Goal: Task Accomplishment & Management: Manage account settings

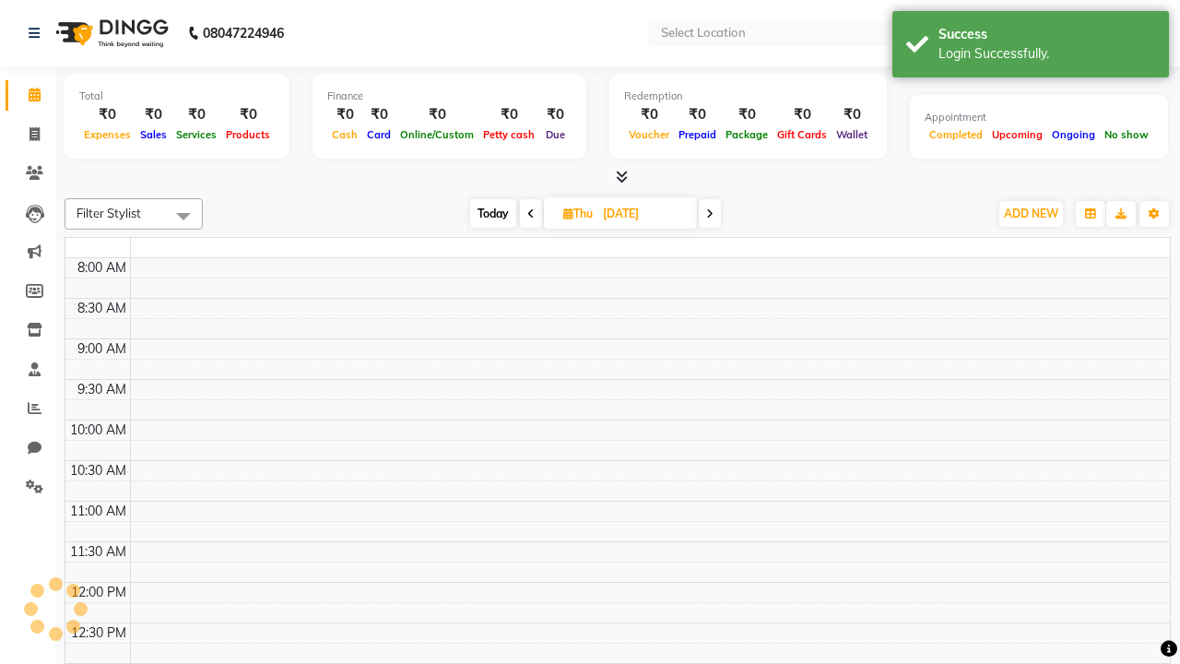
select select "en"
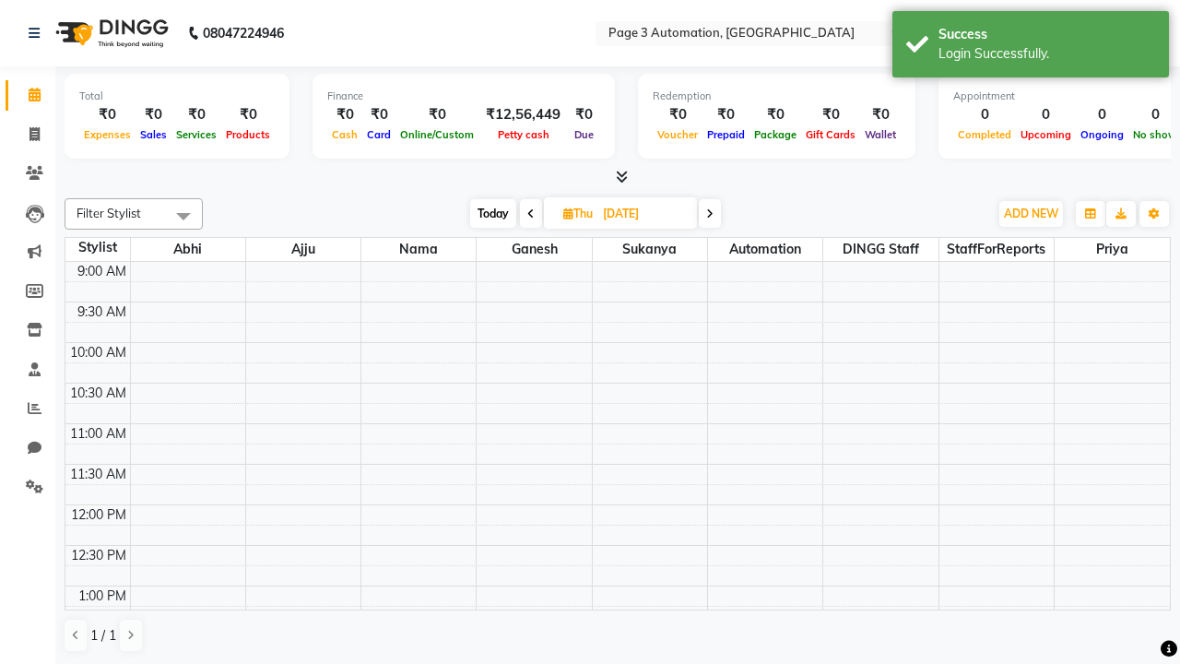
click at [491, 213] on span "Today" at bounding box center [493, 213] width 46 height 29
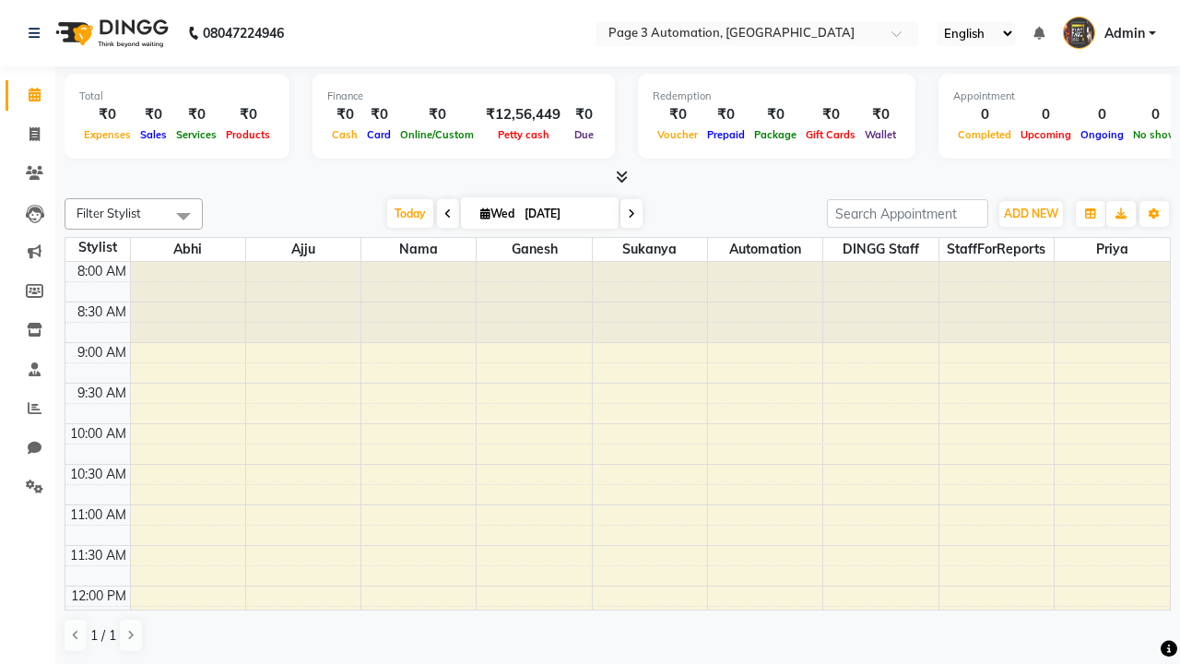
click at [628, 213] on icon at bounding box center [631, 213] width 7 height 11
type input "[DATE]"
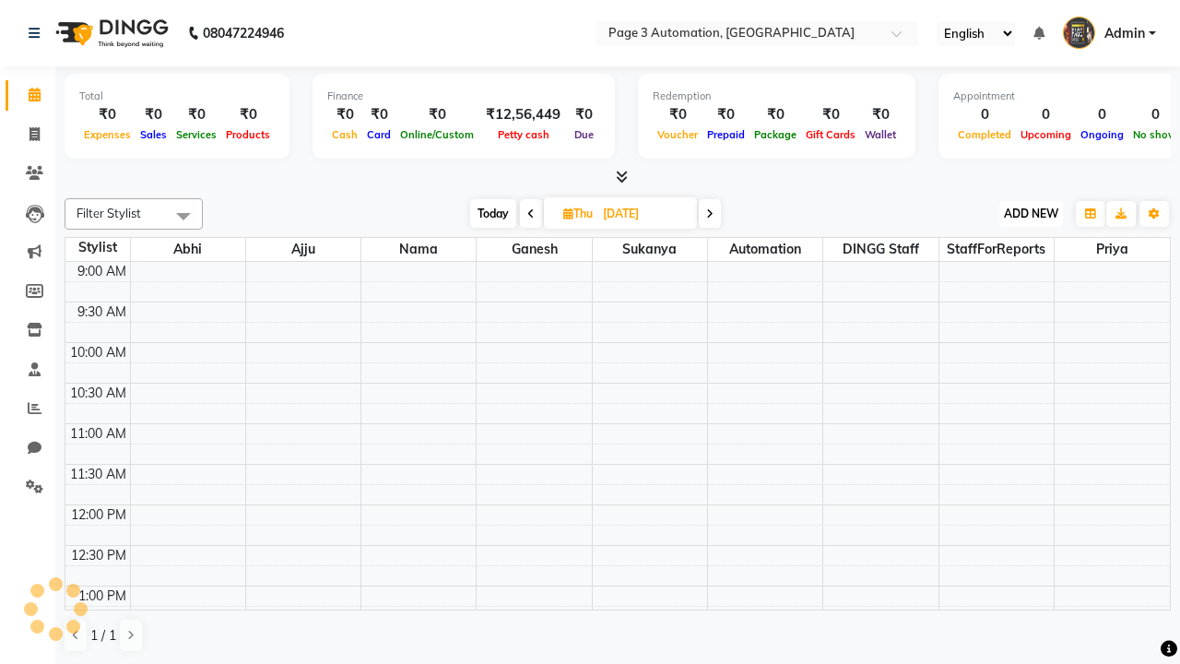
click at [1031, 213] on span "ADD NEW" at bounding box center [1031, 214] width 54 height 14
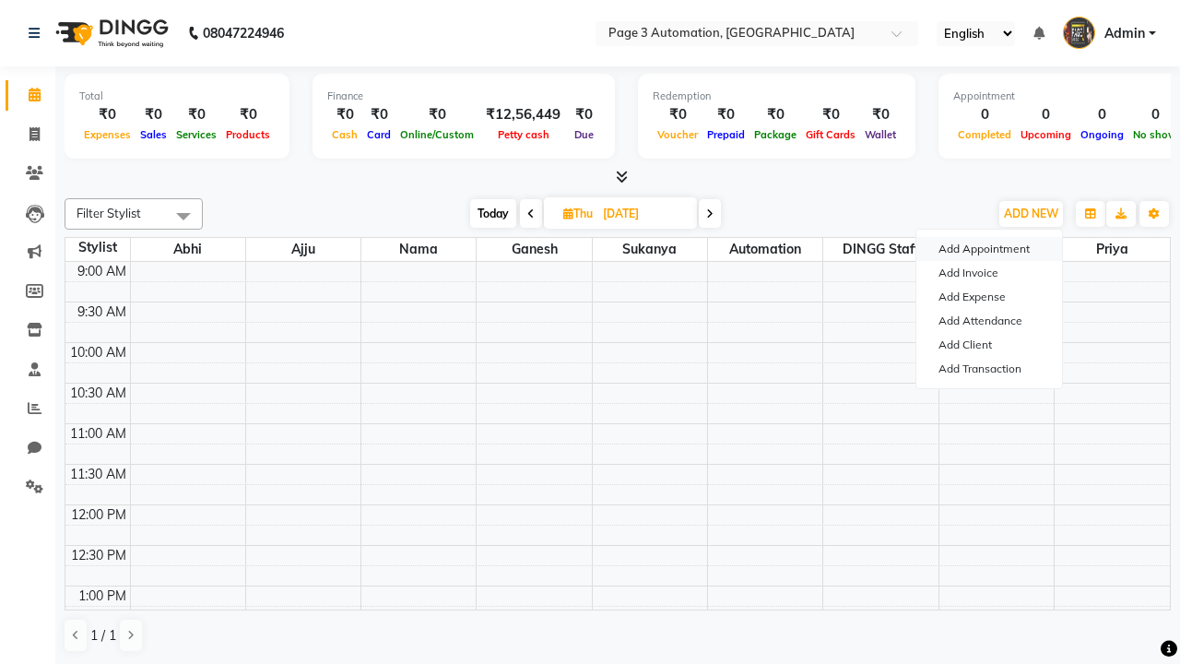
click at [989, 249] on button "Add Appointment" at bounding box center [989, 249] width 146 height 24
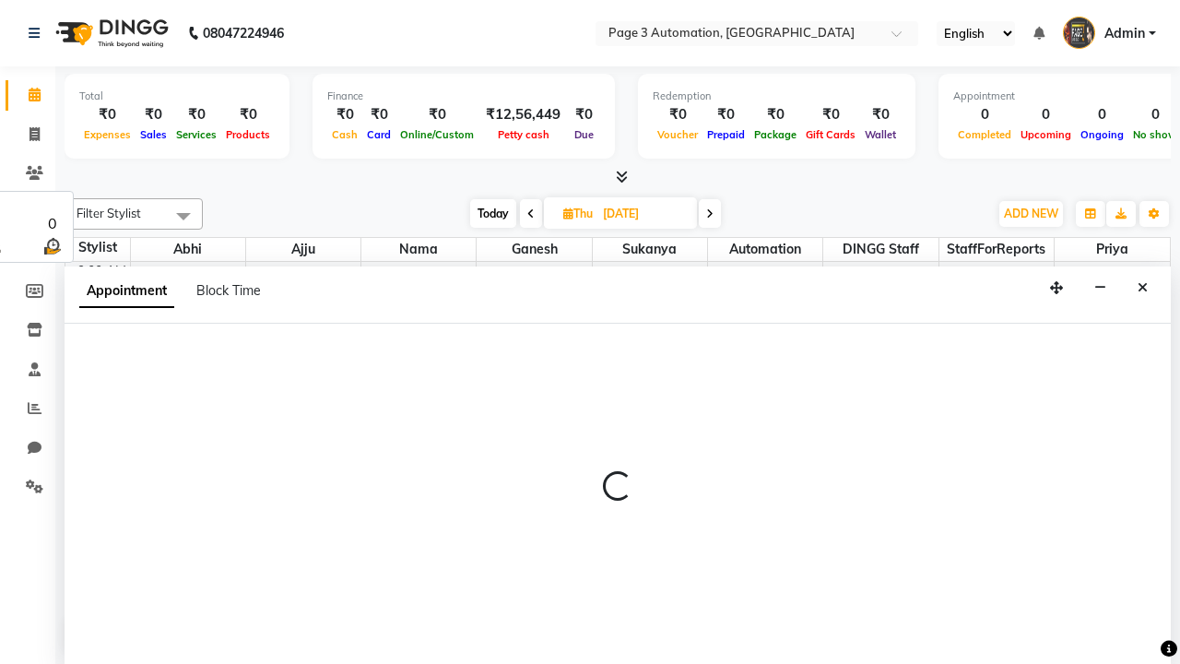
select select "tentative"
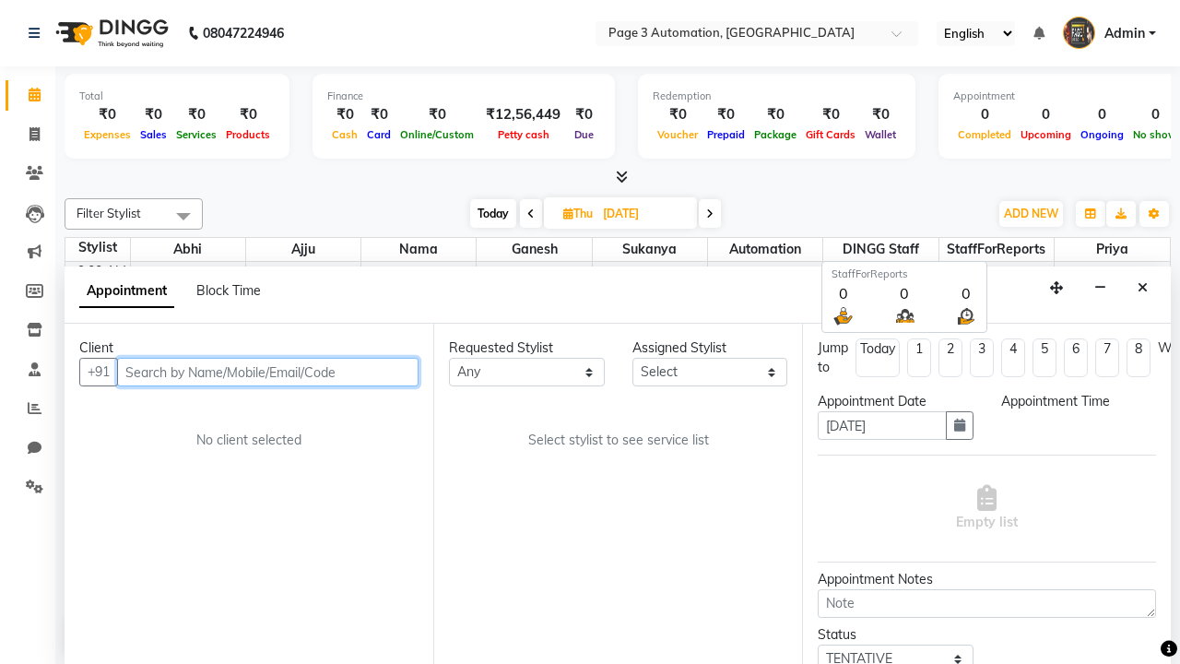
type input "8192346578"
select select "600"
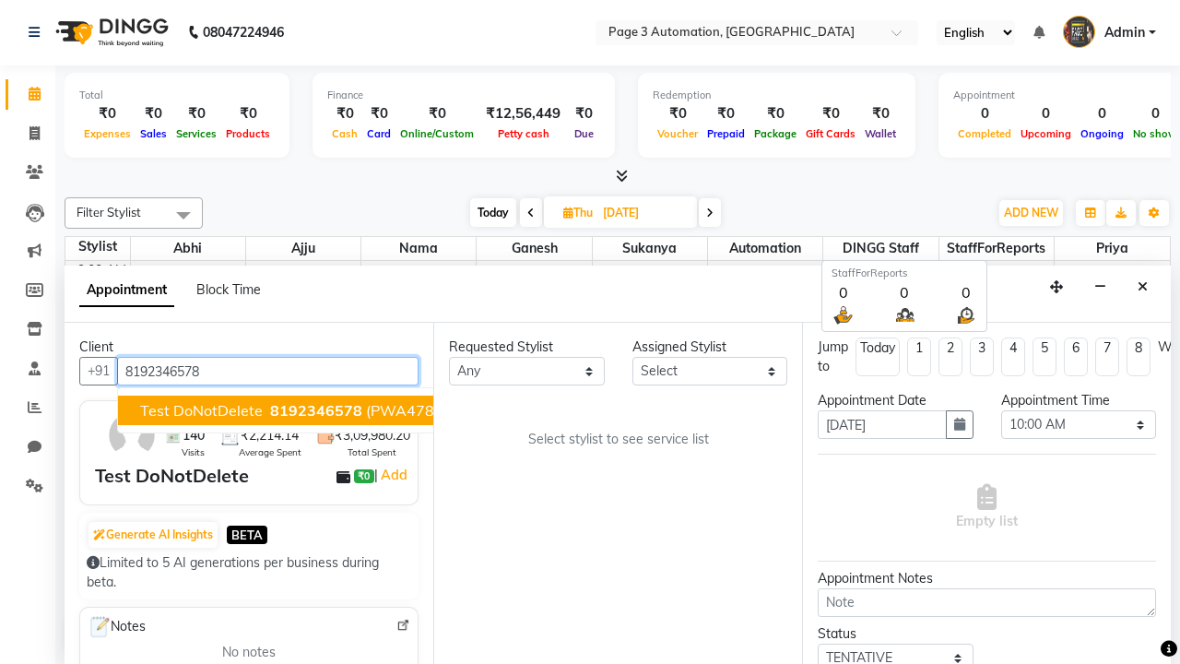
click at [270, 410] on span "8192346578" at bounding box center [316, 410] width 92 height 18
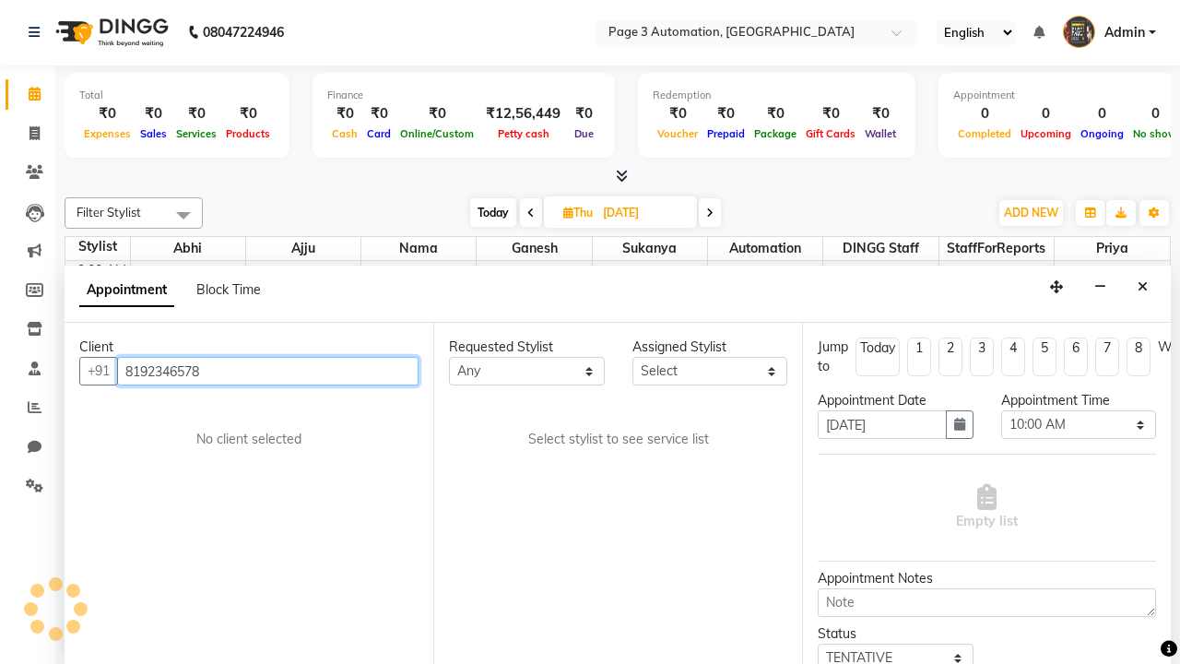
select select "711"
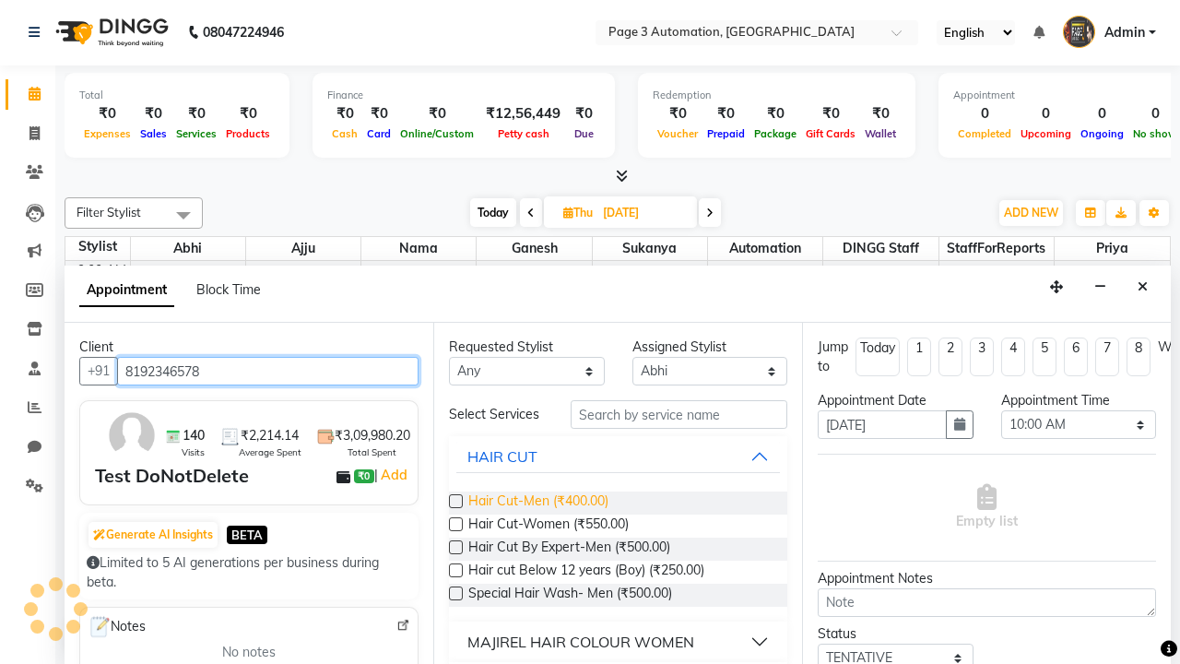
type input "8192346578"
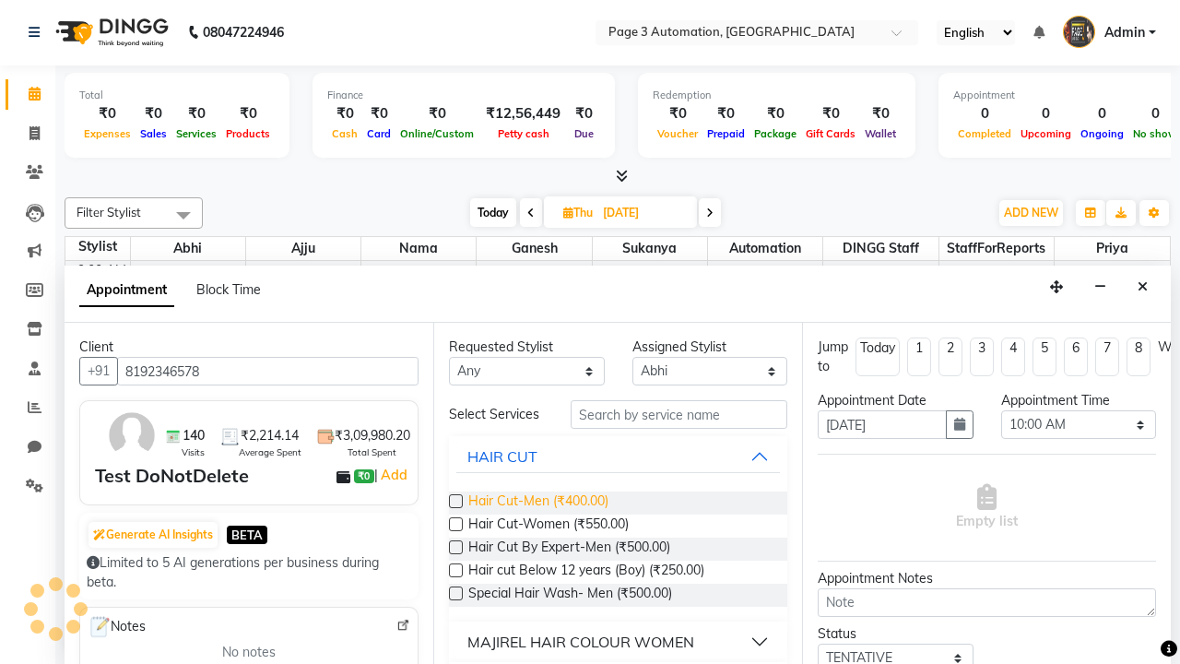
click at [538, 502] on span "Hair Cut-Men (₹400.00)" at bounding box center [538, 502] width 140 height 23
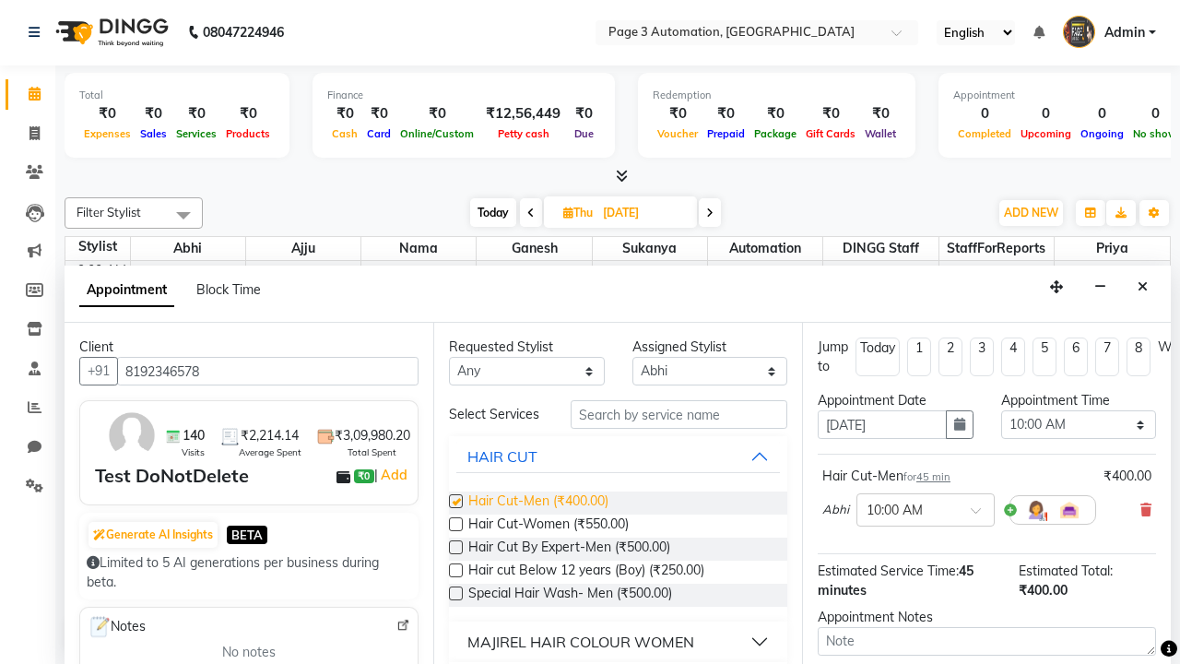
checkbox input "false"
select select "930"
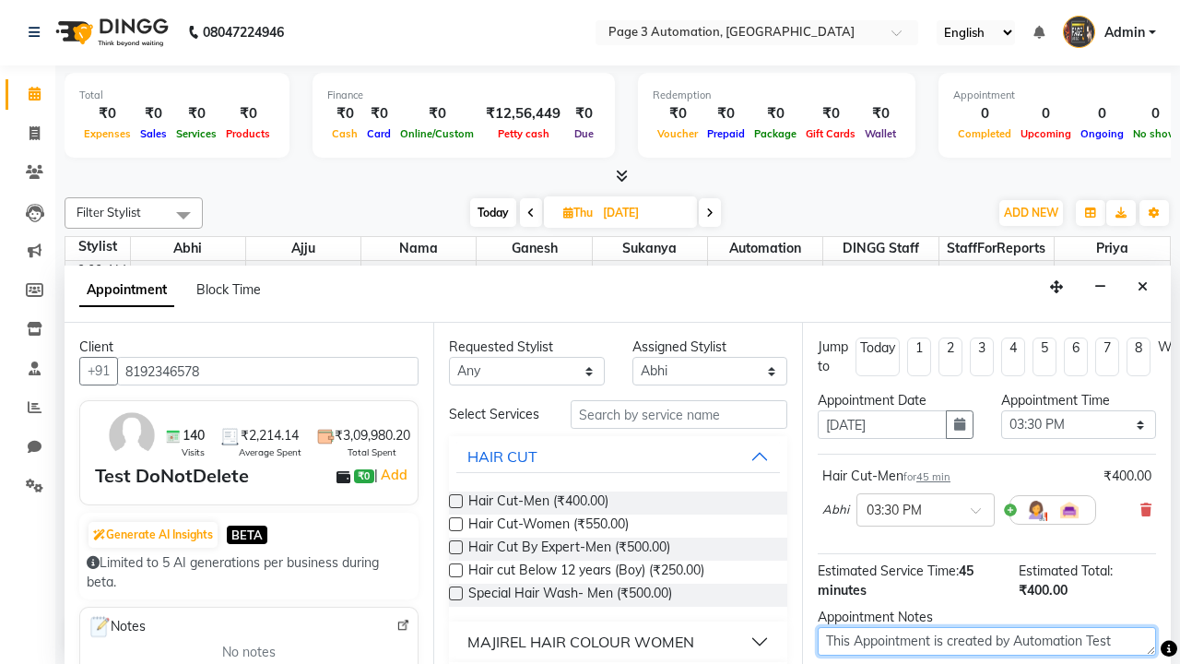
type textarea "This Appointment is created by Automation Test"
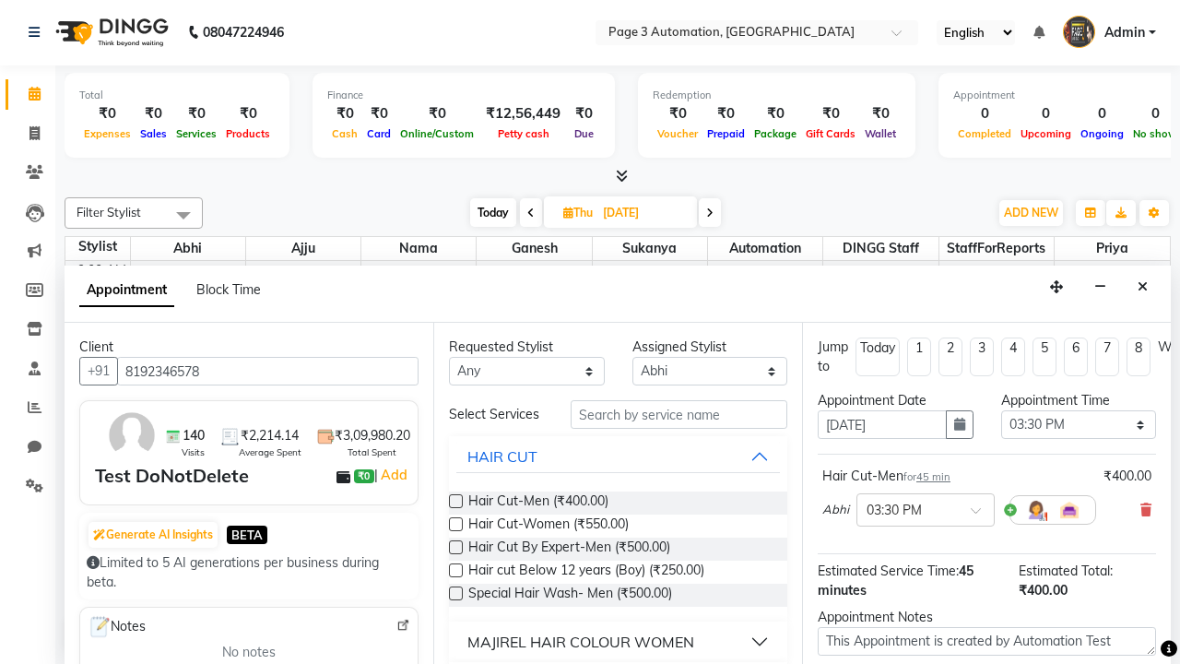
checkbox input "false"
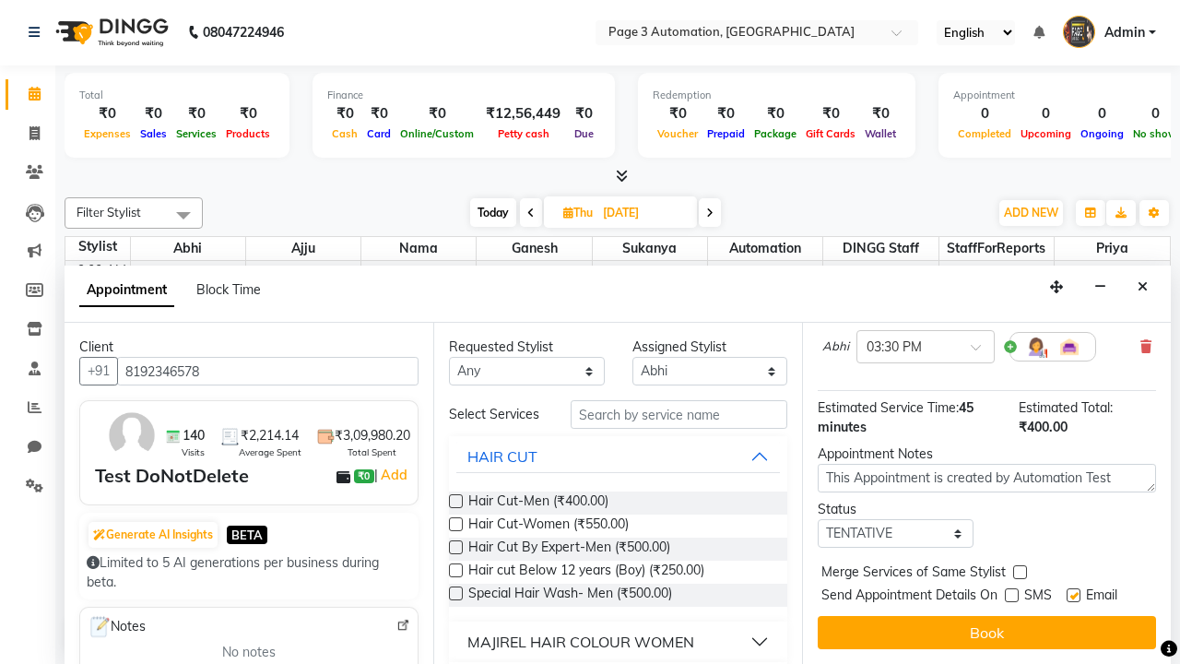
click at [1073, 595] on label at bounding box center [1074, 595] width 14 height 14
click at [1073, 595] on input "checkbox" at bounding box center [1073, 597] width 12 height 12
checkbox input "false"
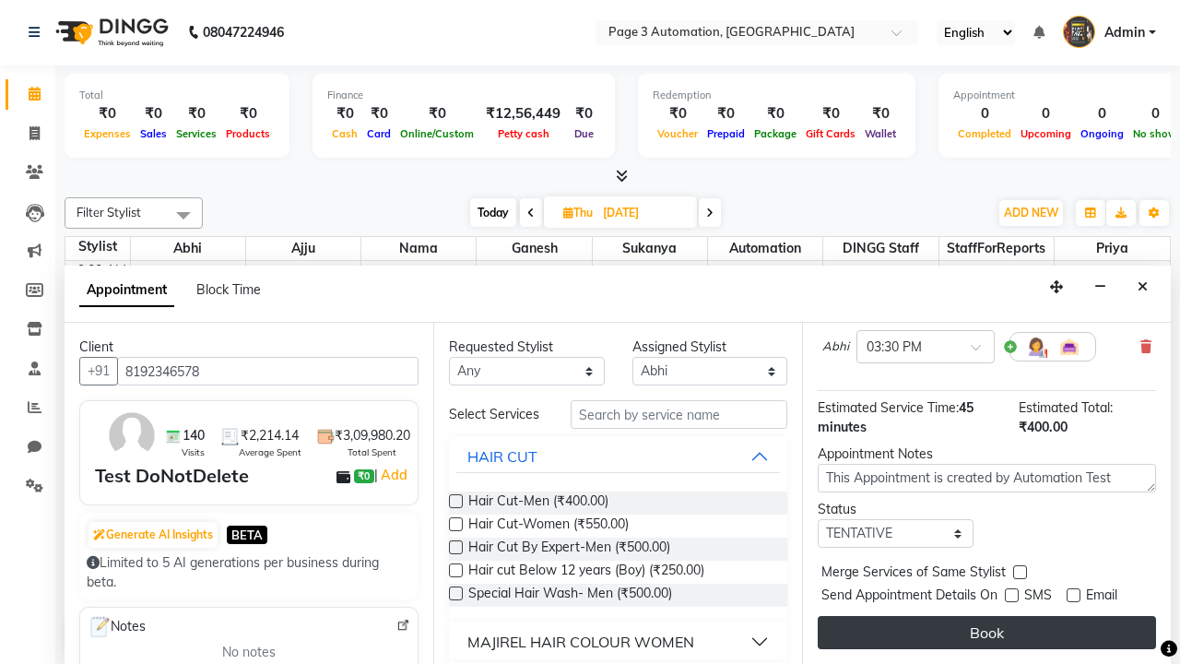
click at [987, 632] on button "Book" at bounding box center [987, 632] width 338 height 33
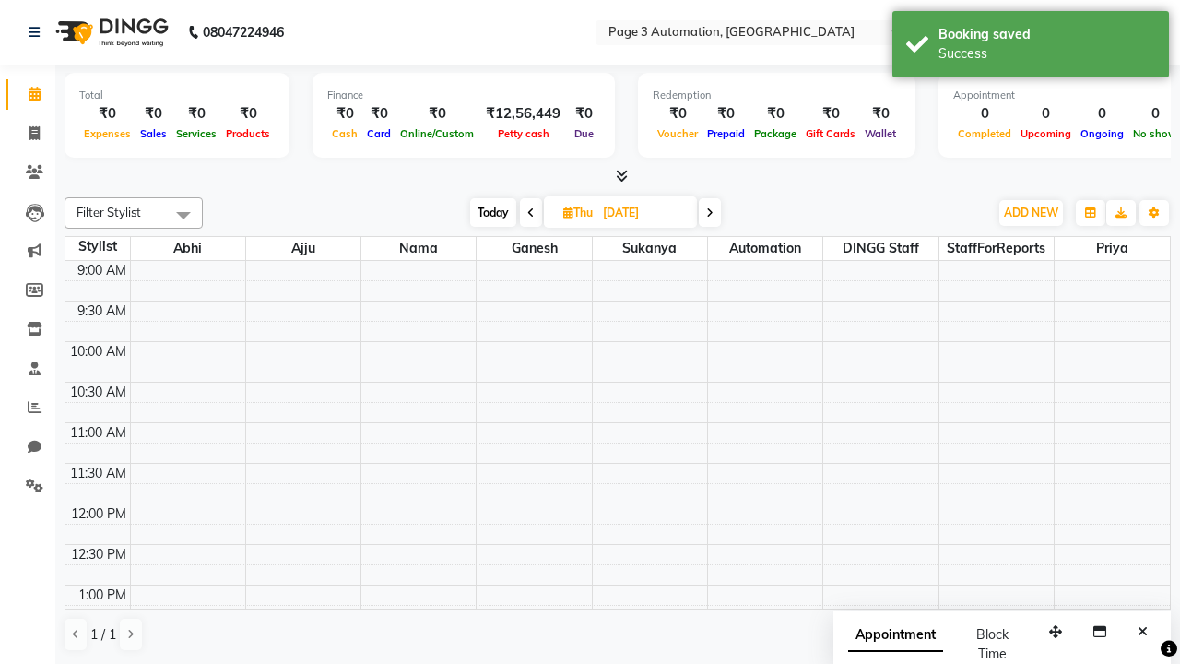
scroll to position [0, 0]
click at [1031, 47] on div "Success" at bounding box center [1047, 53] width 217 height 19
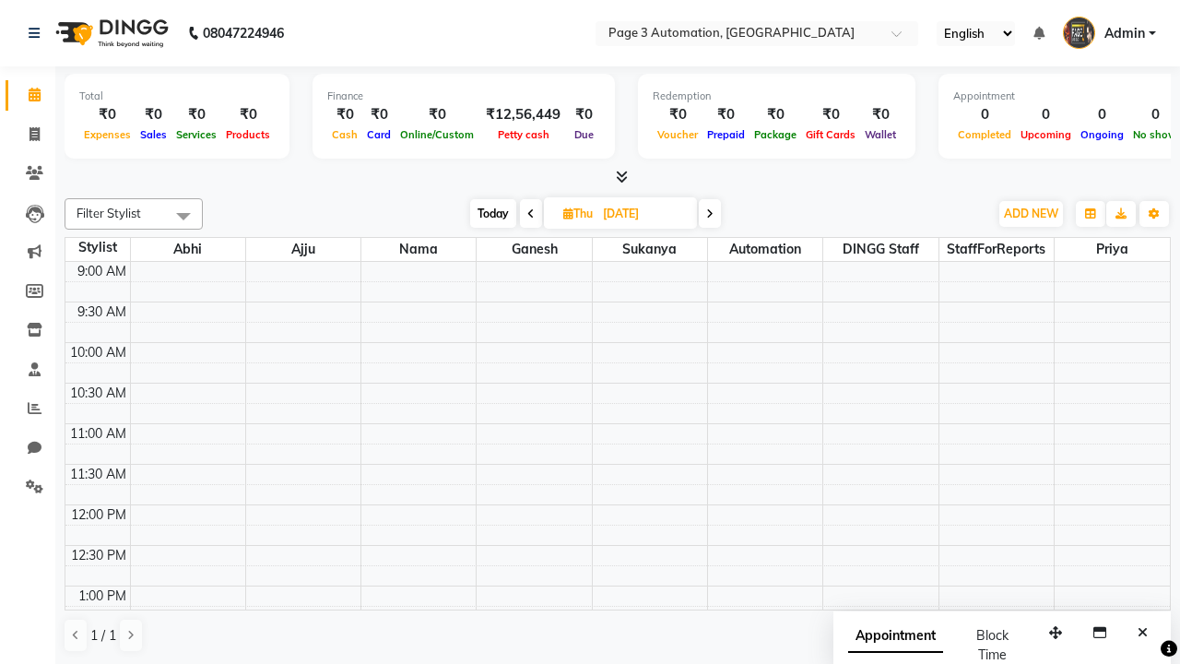
click at [183, 216] on span at bounding box center [183, 215] width 37 height 35
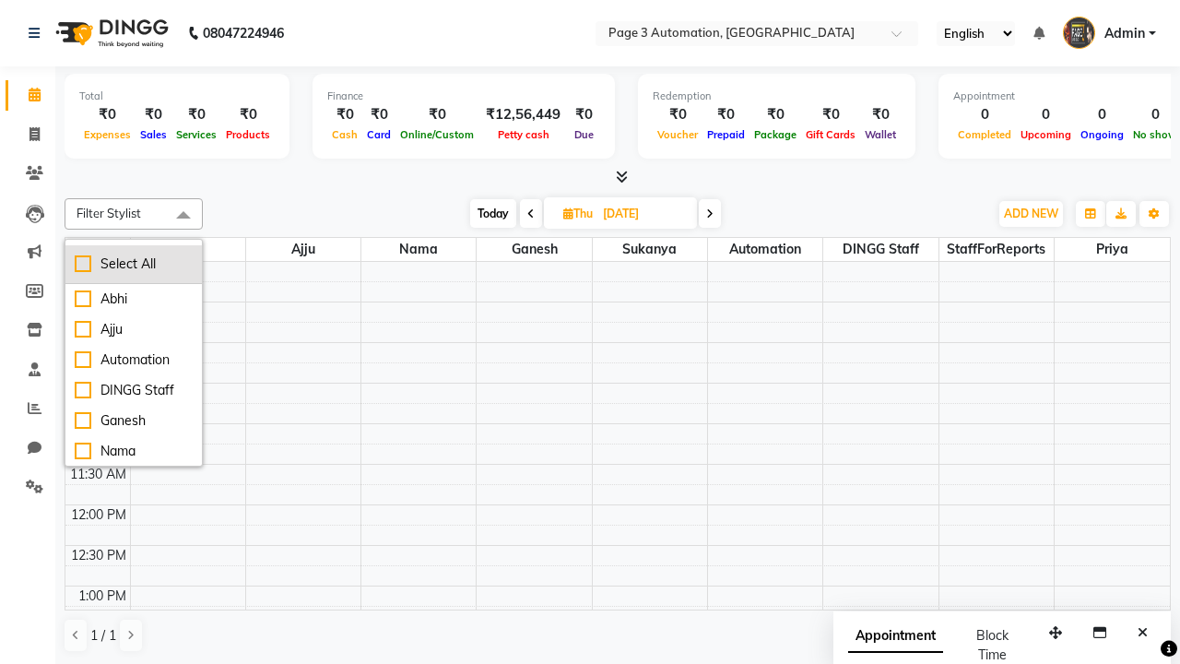
click at [134, 264] on div "Select All" at bounding box center [134, 263] width 118 height 19
checkbox input "true"
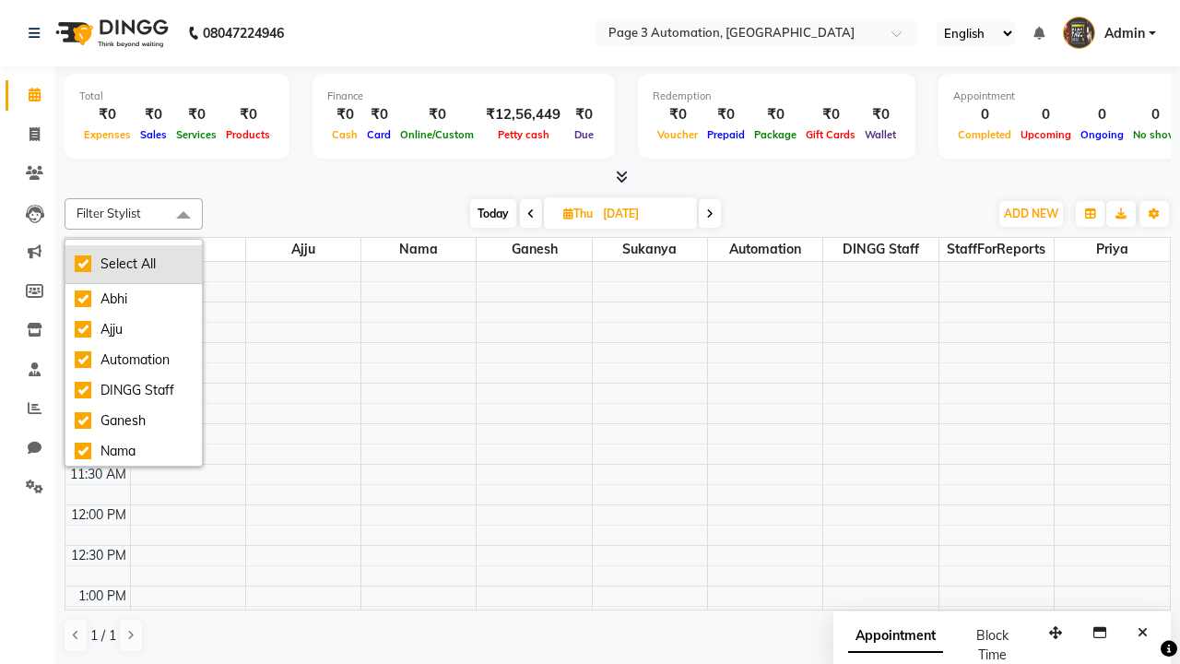
checkbox input "true"
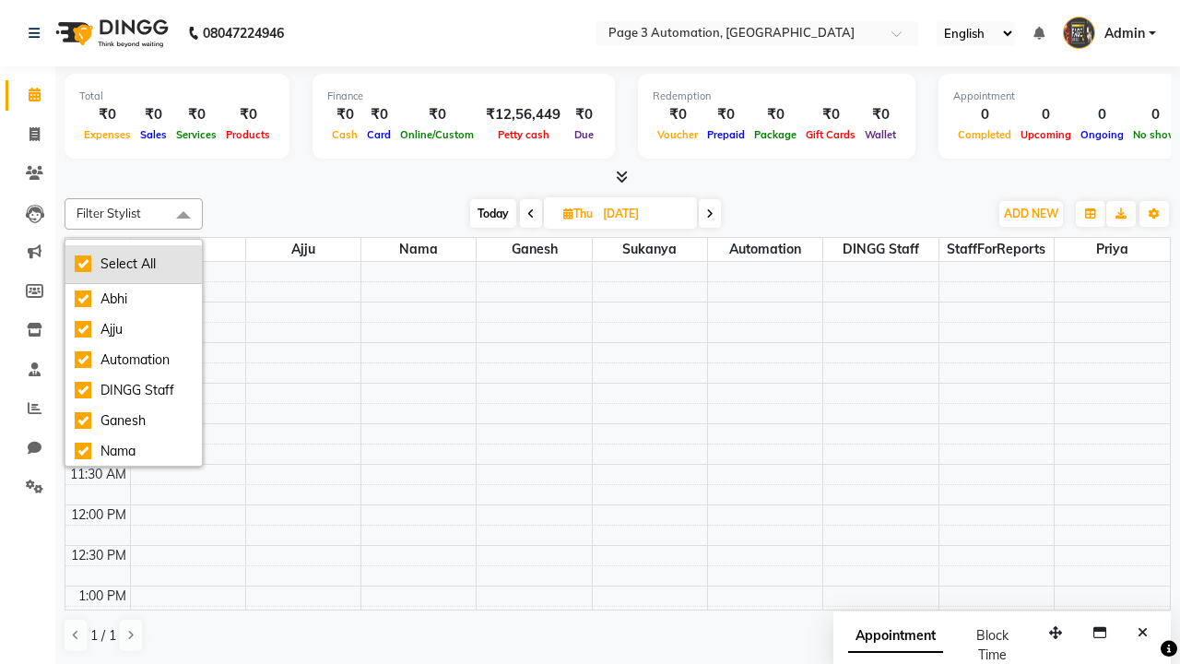
checkbox input "true"
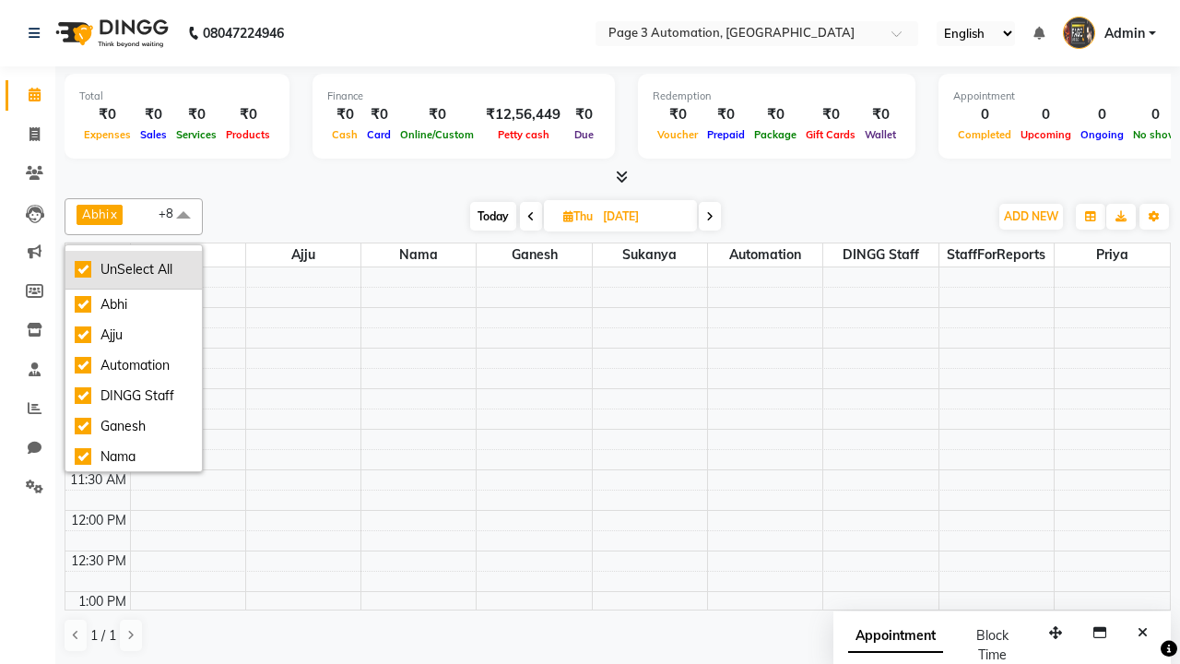
click at [134, 269] on div "UnSelect All" at bounding box center [134, 269] width 118 height 19
checkbox input "false"
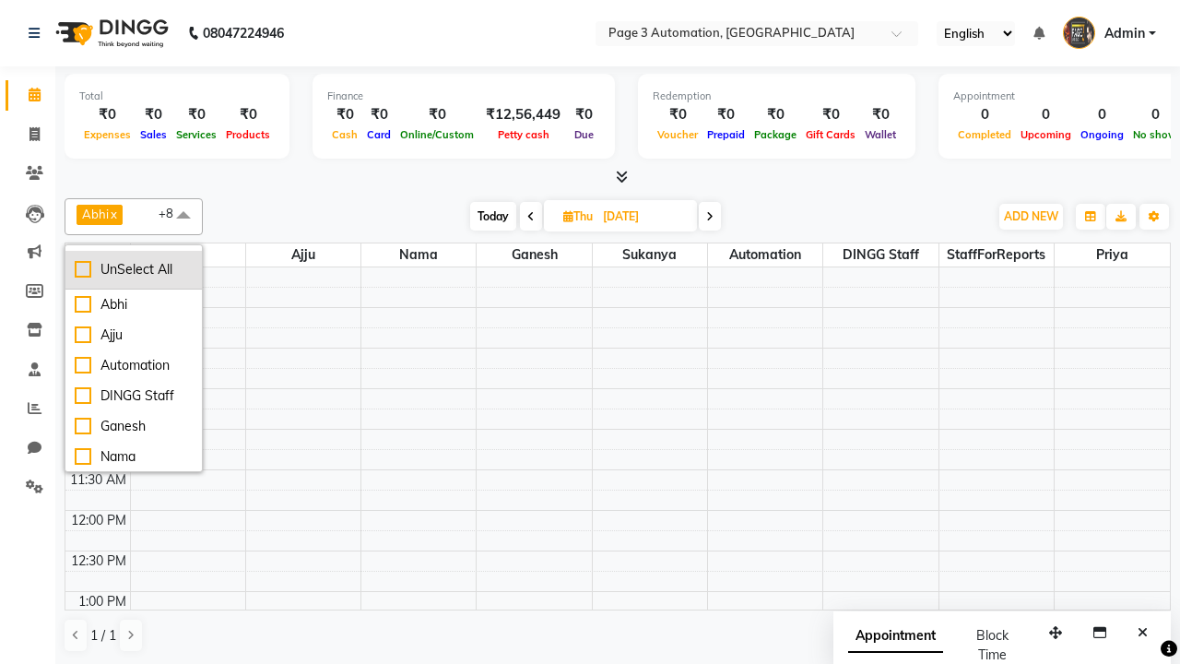
checkbox input "false"
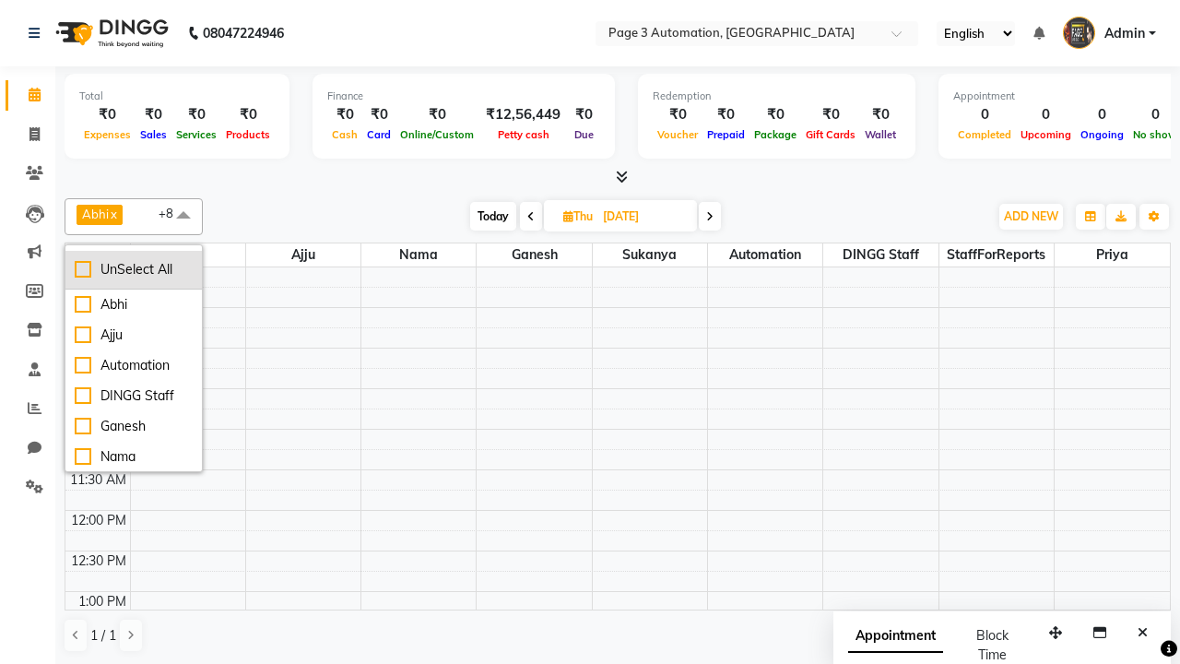
checkbox input "false"
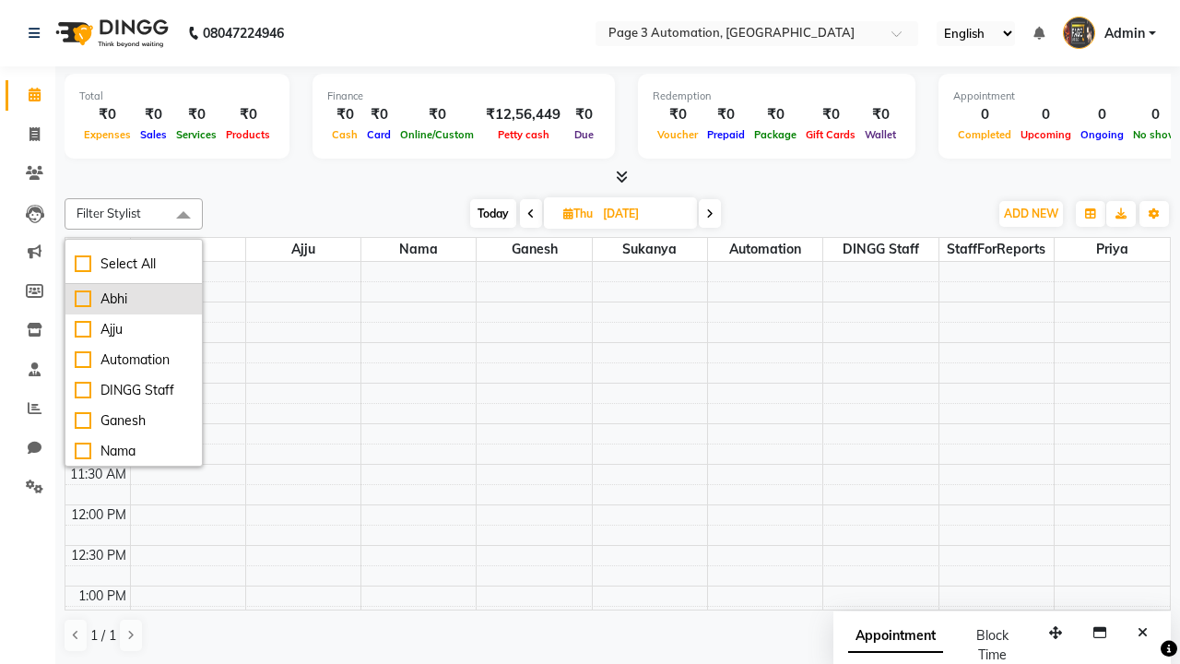
click at [134, 299] on div "Abhi" at bounding box center [134, 298] width 118 height 19
checkbox input "true"
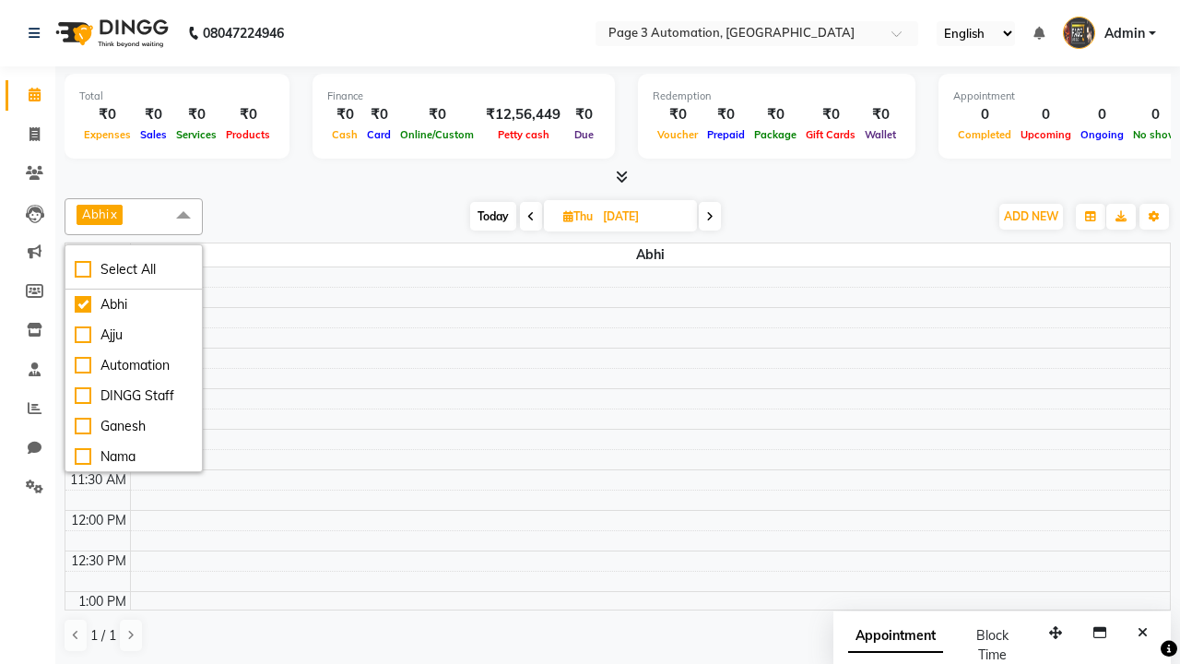
click at [183, 216] on span at bounding box center [183, 215] width 37 height 35
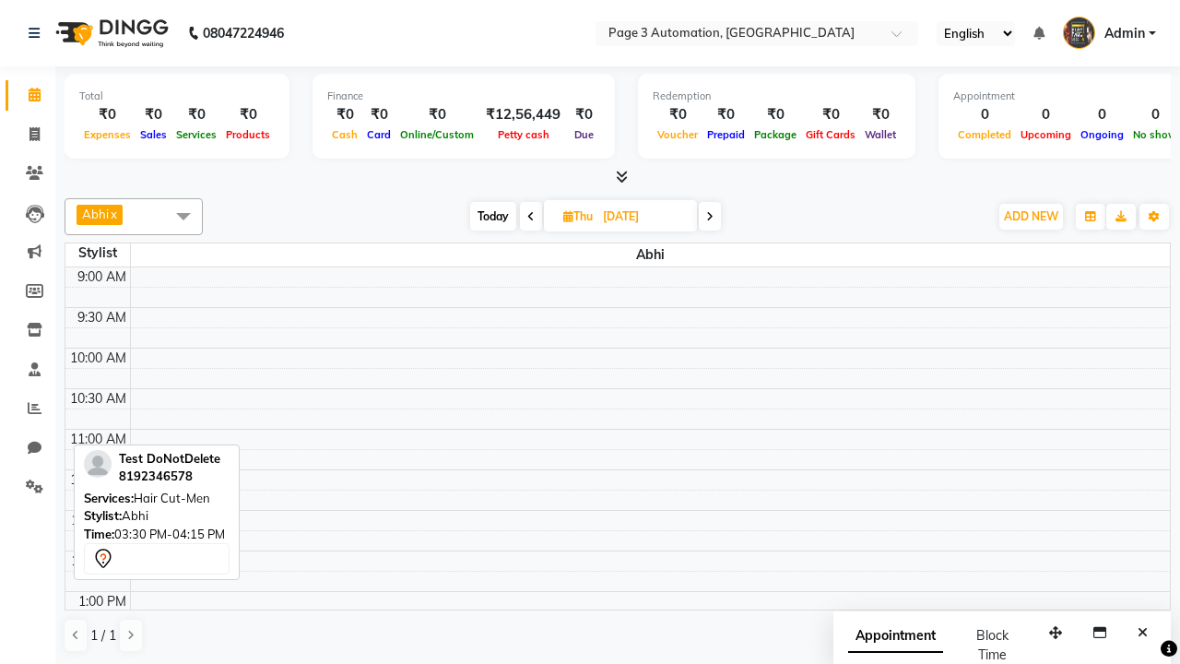
scroll to position [386, 0]
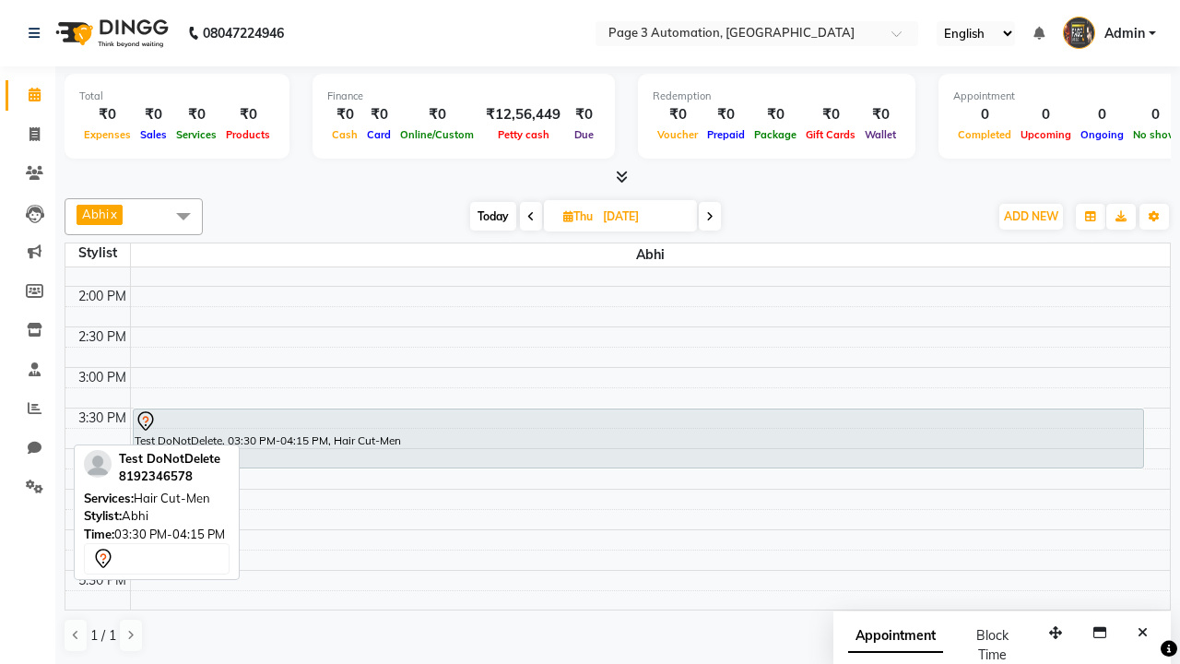
click at [638, 438] on div "Test DoNotDelete, 03:30 PM-04:15 PM, Hair Cut-Men" at bounding box center [639, 438] width 1010 height 58
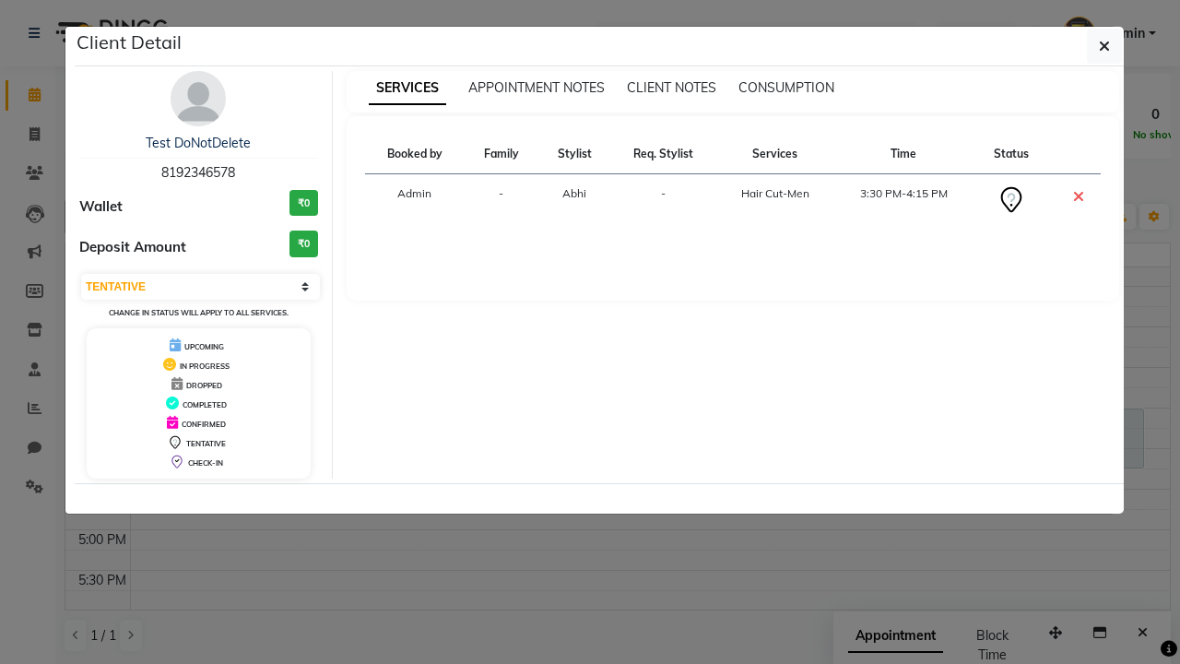
select select "6"
click at [1105, 46] on icon "button" at bounding box center [1104, 46] width 11 height 15
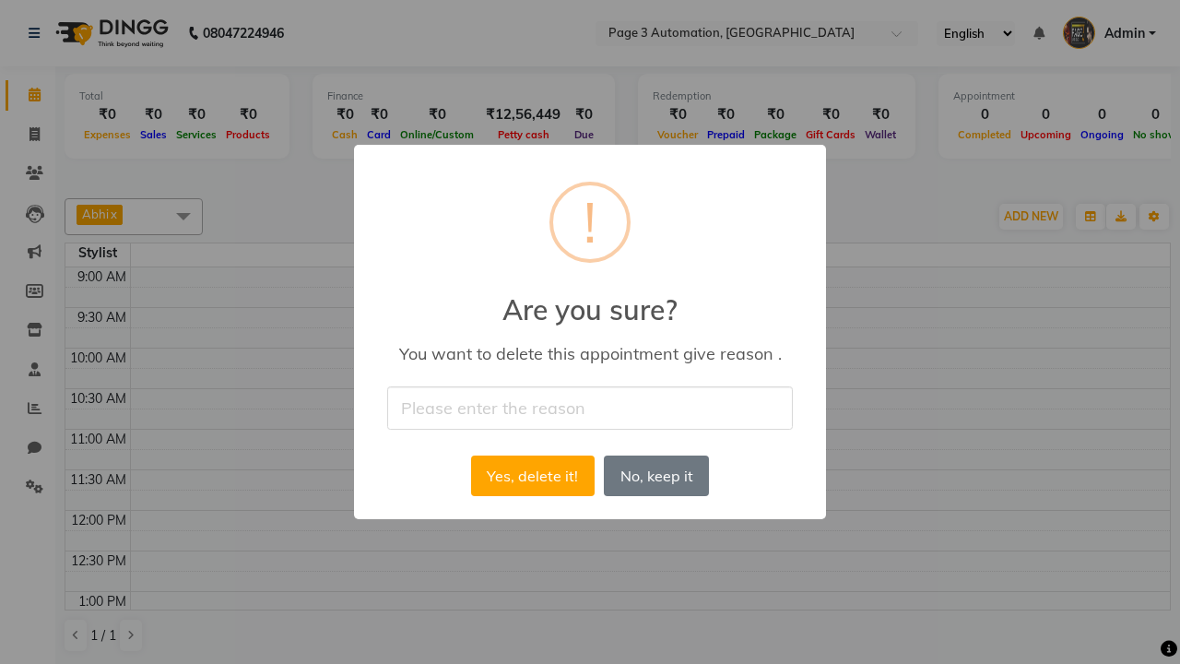
type input "Deleted Future Appointment by Automation Test"
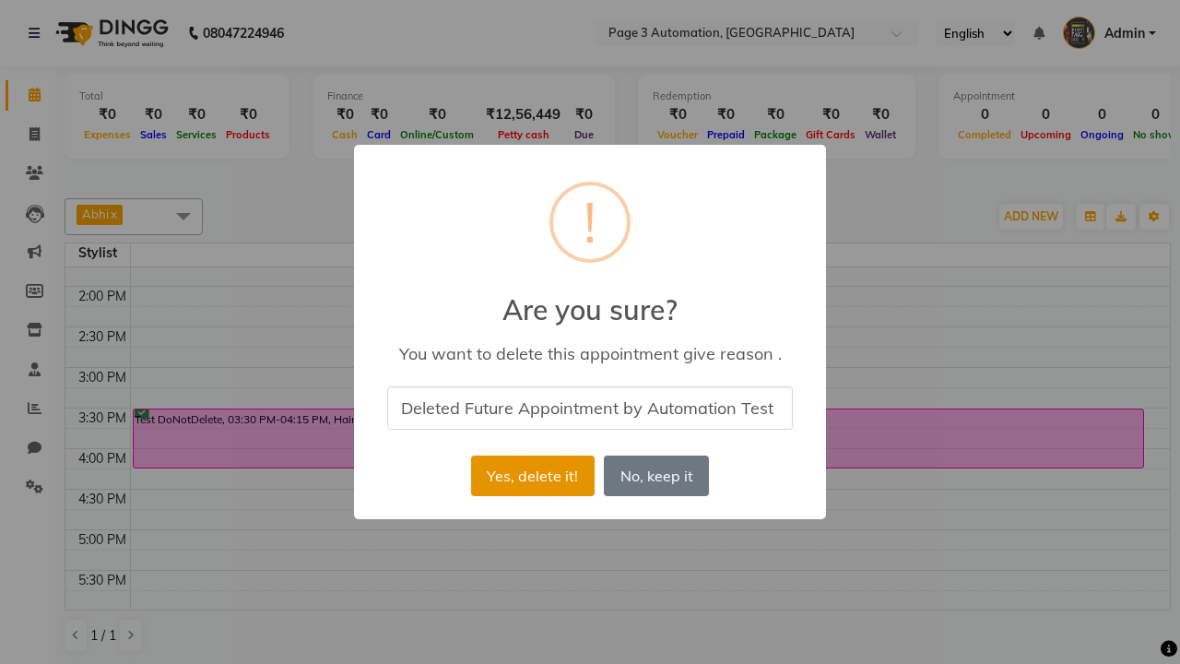
click at [532, 476] on button "Yes, delete it!" at bounding box center [533, 475] width 124 height 41
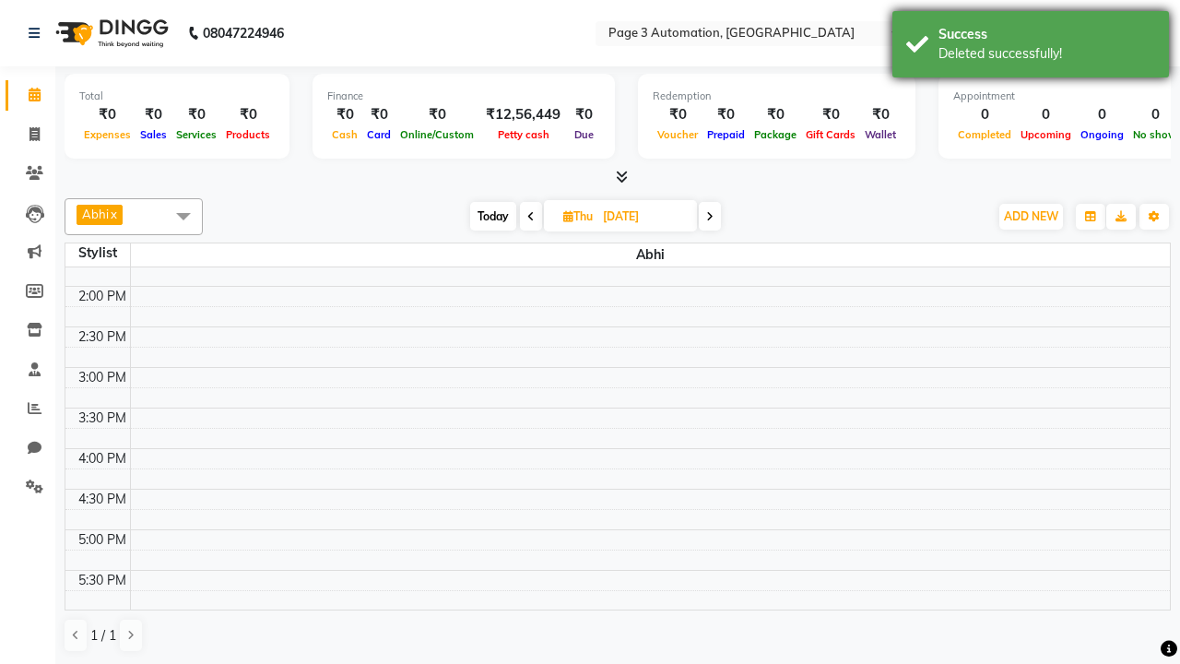
click at [1031, 47] on div "Deleted successfully!" at bounding box center [1047, 53] width 217 height 19
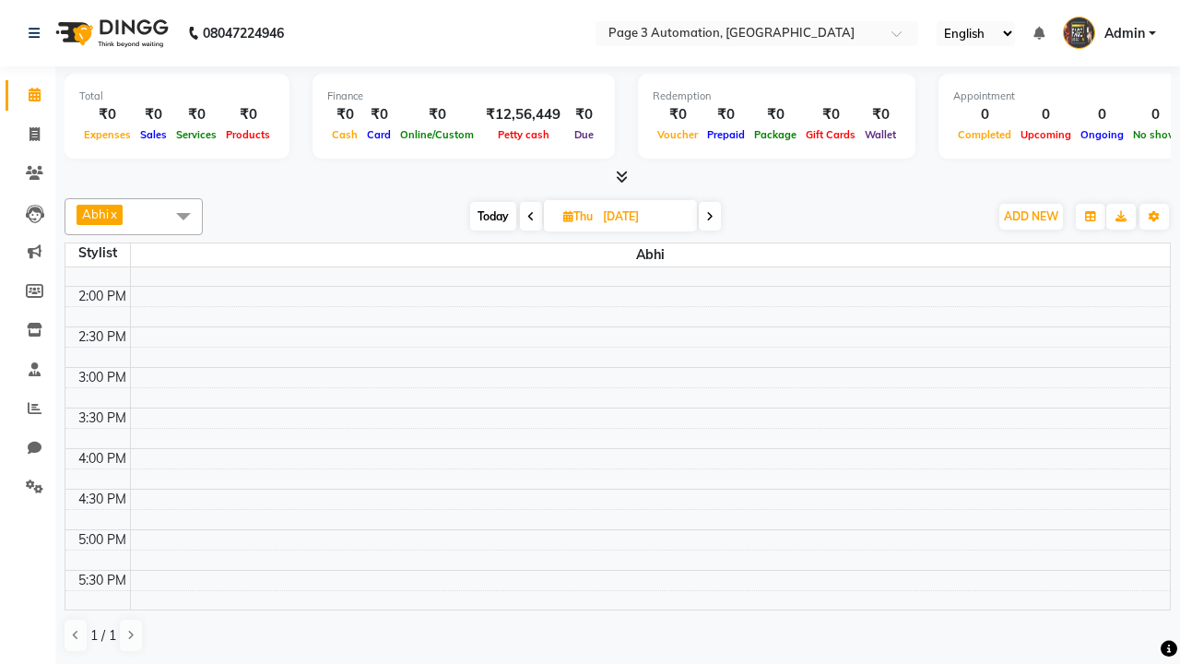
click at [183, 216] on span at bounding box center [183, 215] width 37 height 35
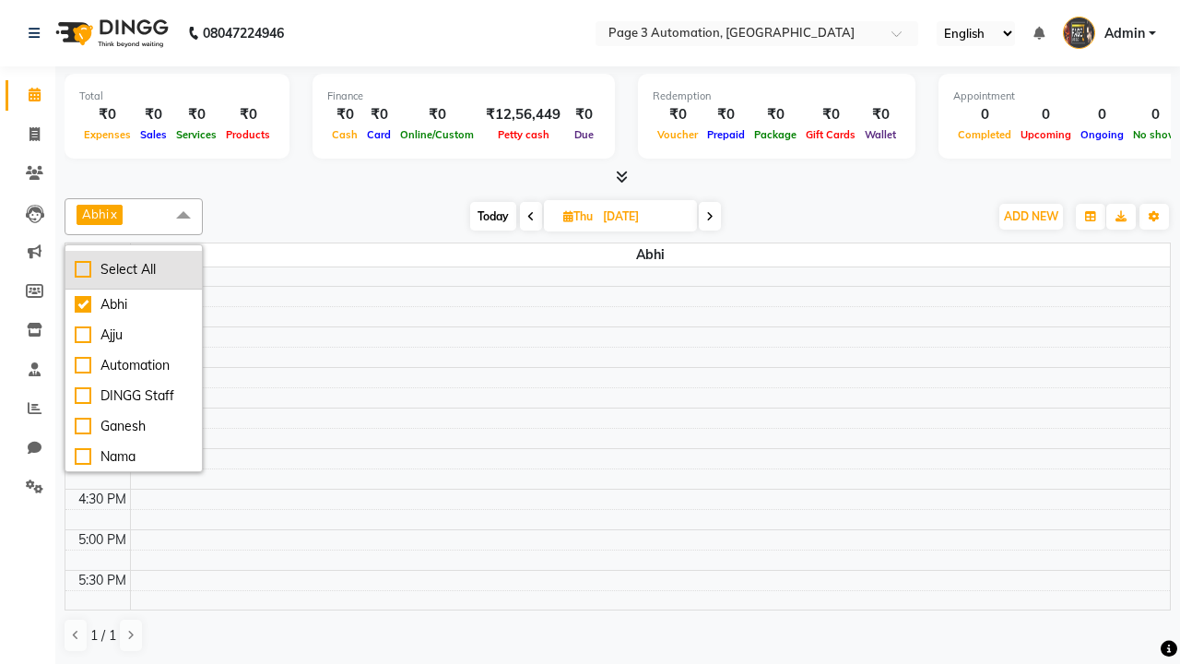
click at [134, 269] on div "Select All" at bounding box center [134, 269] width 118 height 19
checkbox input "true"
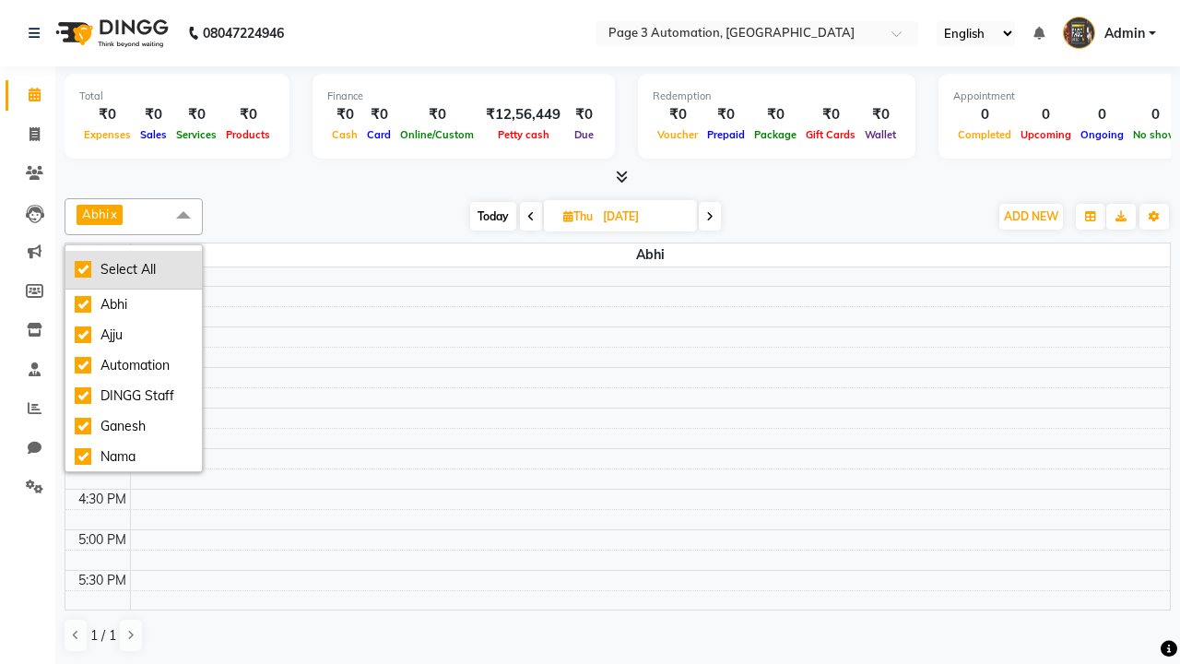
checkbox input "true"
